Goal: Task Accomplishment & Management: Use online tool/utility

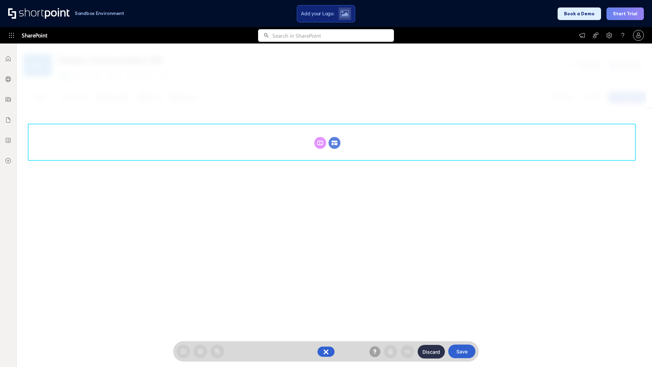
scroll to position [93, 0]
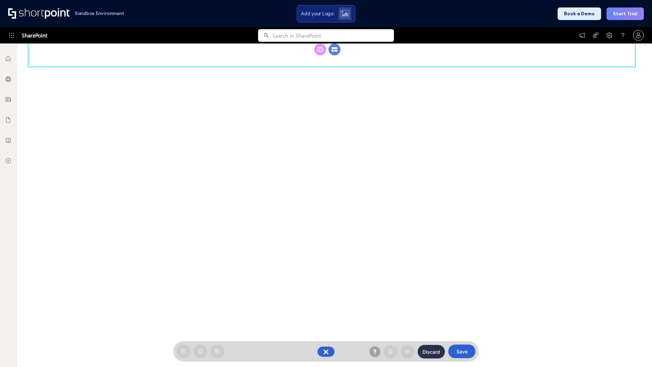
click at [335, 55] on circle at bounding box center [335, 49] width 12 height 12
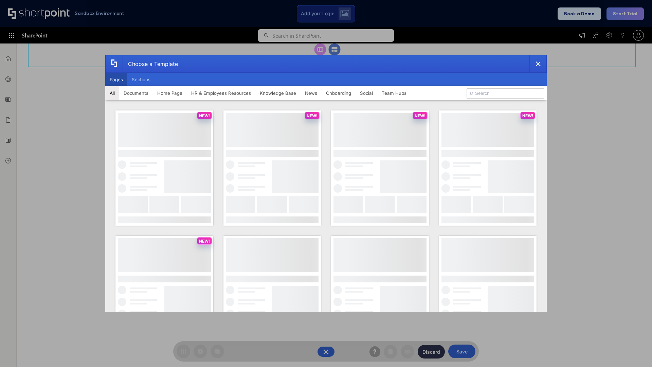
scroll to position [0, 0]
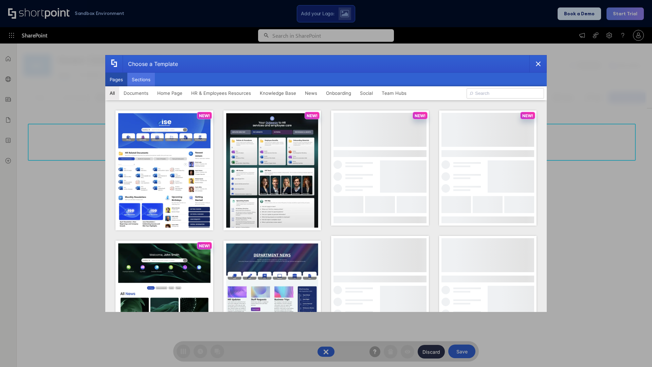
click at [141, 79] on button "Sections" at bounding box center [141, 80] width 28 height 14
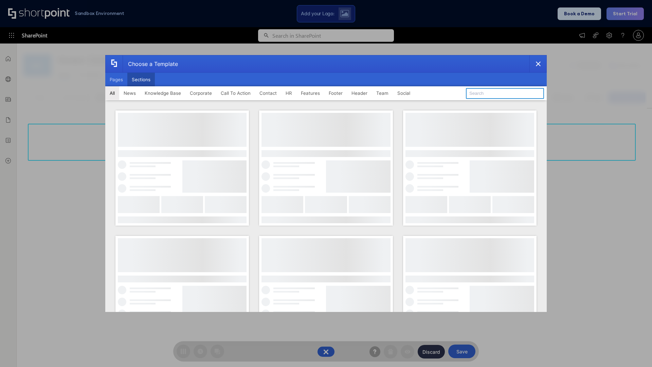
type input "CTA 2"
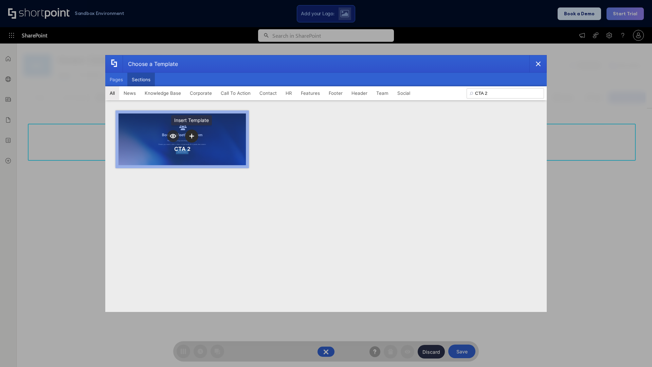
click at [192, 136] on icon "template selector" at bounding box center [191, 135] width 5 height 5
